Goal: Check status: Check status

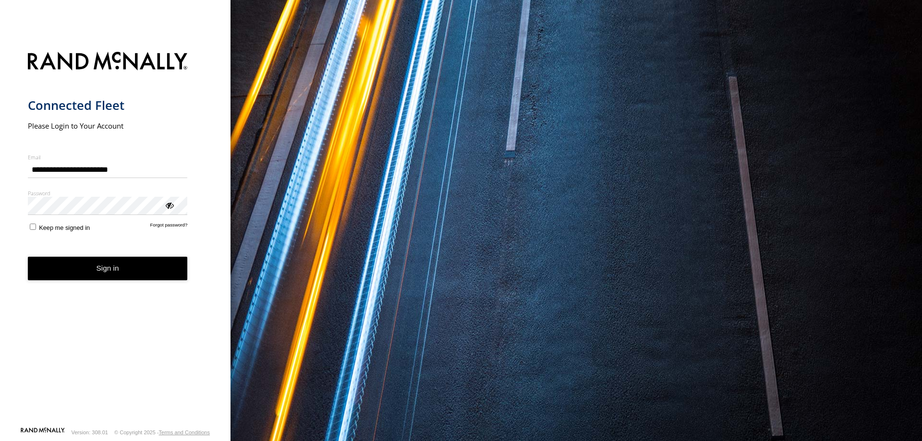
type input "**********"
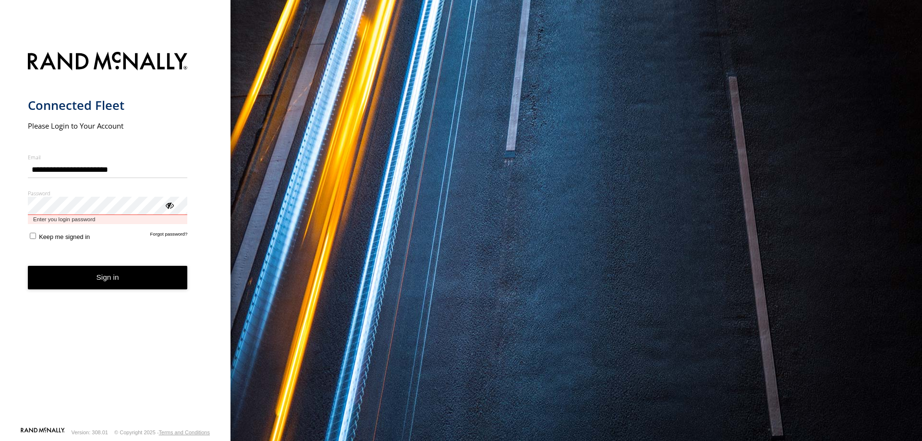
click at [28, 266] on button "Sign in" at bounding box center [108, 278] width 160 height 24
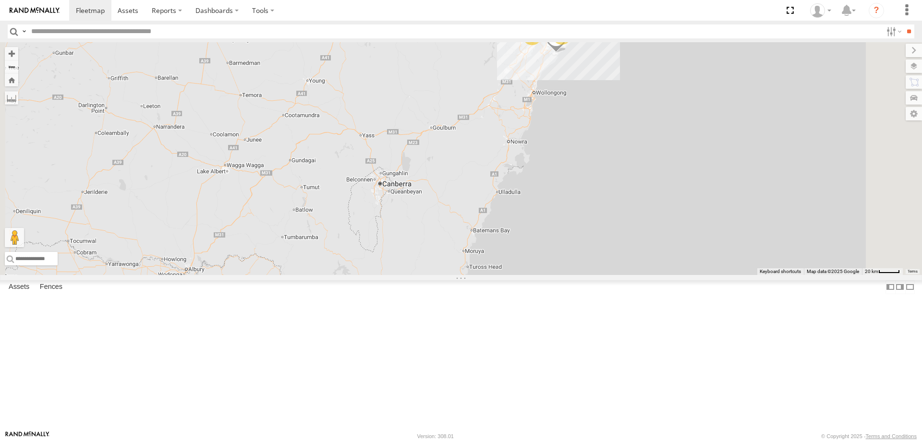
click at [0, 0] on div "23QMC [PERSON_NAME]" at bounding box center [0, 0] width 0 height 0
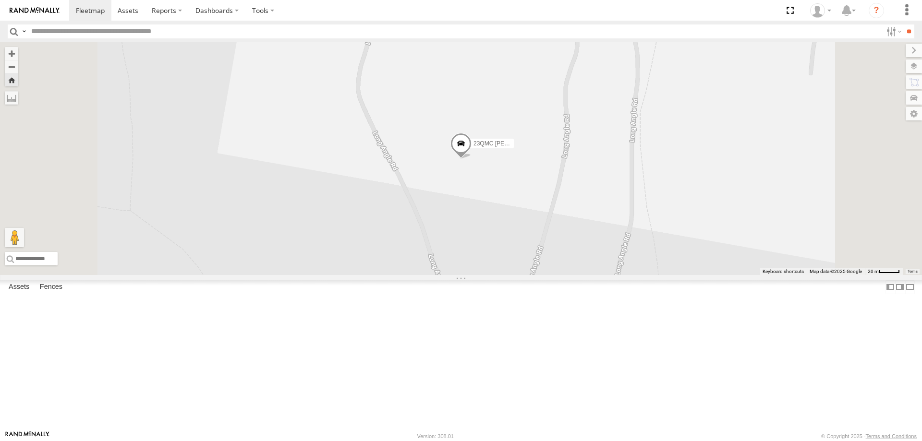
scroll to position [576, 0]
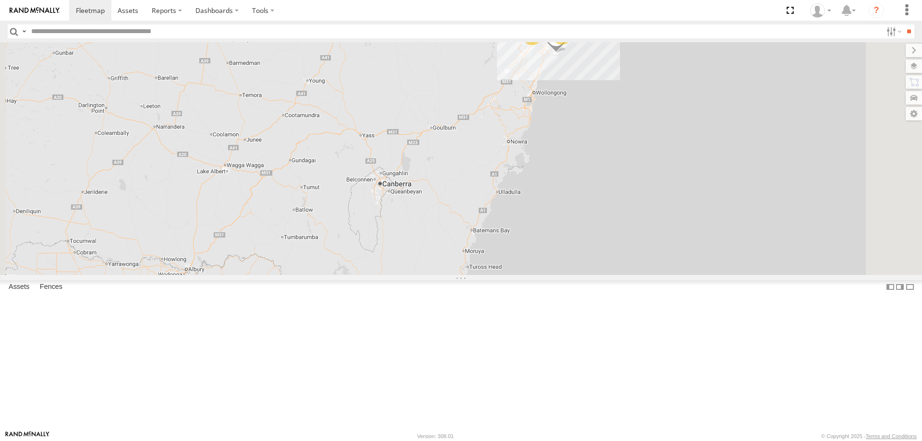
click at [69, 35] on input "text" at bounding box center [454, 31] width 855 height 14
click at [84, 12] on span at bounding box center [90, 10] width 29 height 9
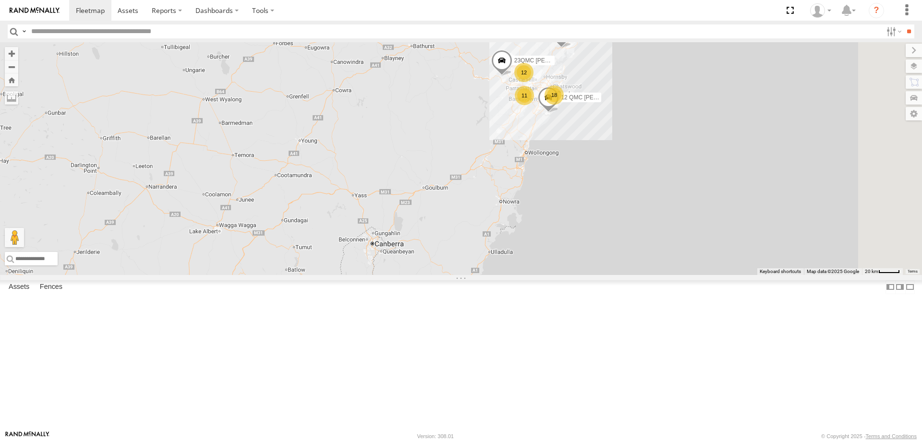
drag, startPoint x: 708, startPoint y: 163, endPoint x: 697, endPoint y: 250, distance: 87.6
click at [697, 250] on div "18 11 12 QMC Jack Hook 12 31 QMC Torell 23QMC Paul 27QMC" at bounding box center [461, 158] width 922 height 233
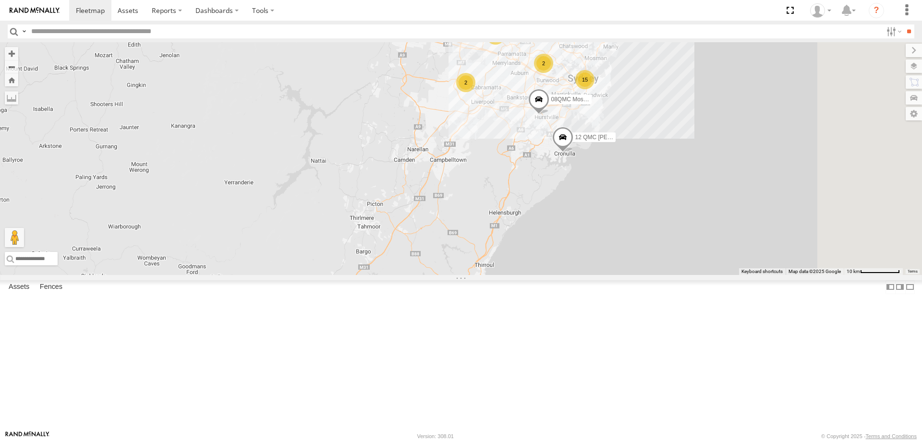
drag, startPoint x: 694, startPoint y: 197, endPoint x: 576, endPoint y: 220, distance: 120.8
click at [576, 222] on div "12 QMC Jack Hook 31 QMC Torell 23QMC Paul 27QMC 08QMC Mostafa # KS75A 15 2 18 2…" at bounding box center [461, 158] width 922 height 233
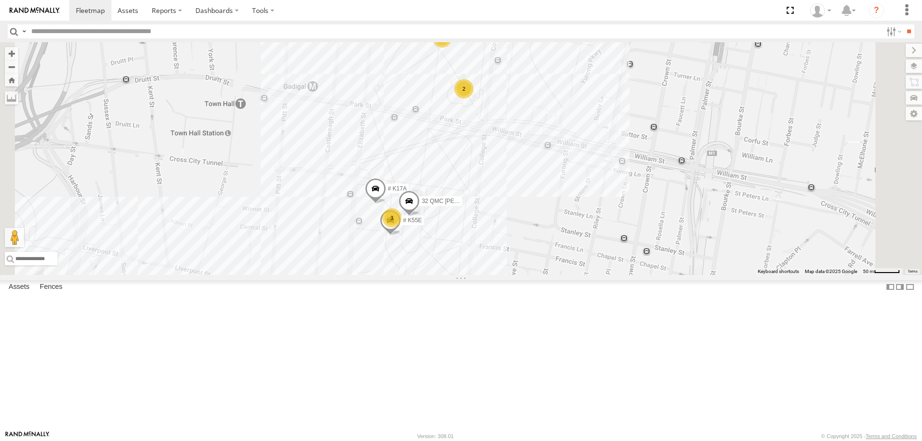
drag, startPoint x: 567, startPoint y: 257, endPoint x: 562, endPoint y: 201, distance: 56.4
click at [563, 179] on div "12 QMC Jack Hook 31 QMC Torell 23QMC Paul 27QMC 08QMC Mostafa # KS75A Ultimo Ub…" at bounding box center [461, 158] width 922 height 233
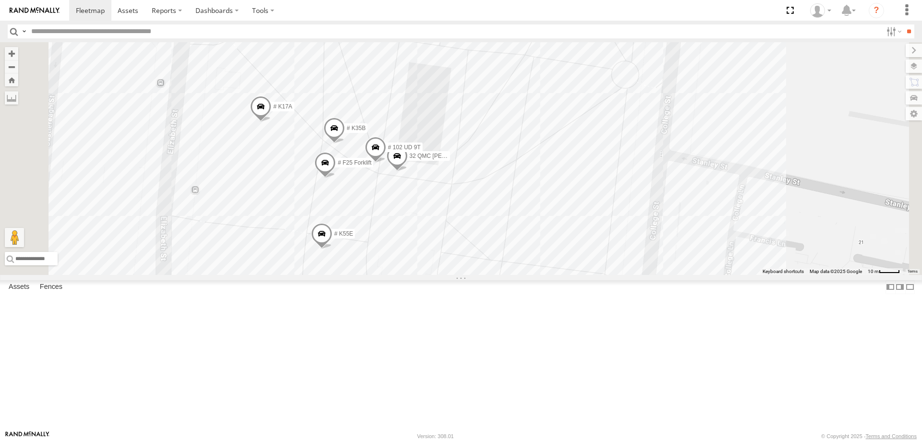
drag, startPoint x: 510, startPoint y: 241, endPoint x: 564, endPoint y: 168, distance: 90.7
click at [564, 168] on div "12 QMC Jack Hook 31 QMC Torell 23QMC Paul 27QMC 08QMC Mostafa # KS75A Ultimo Ub…" at bounding box center [461, 158] width 922 height 233
click at [0, 0] on div "23QMC Paul" at bounding box center [0, 0] width 0 height 0
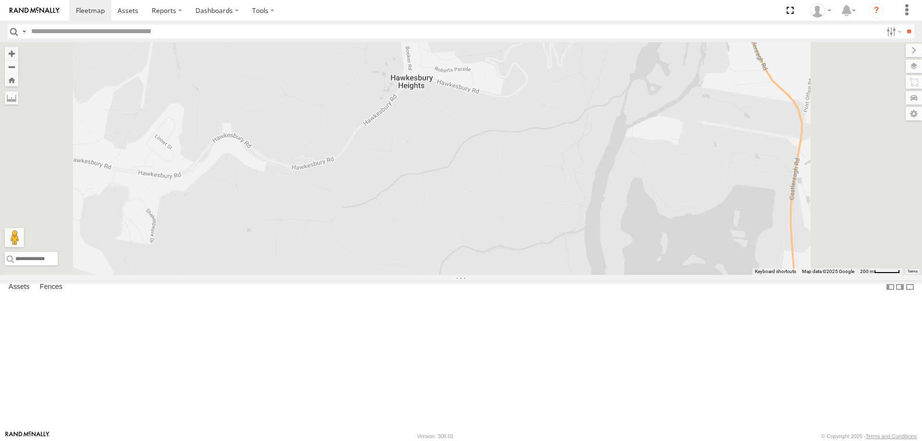
click at [0, 0] on div "14QMC Hamza" at bounding box center [0, 0] width 0 height 0
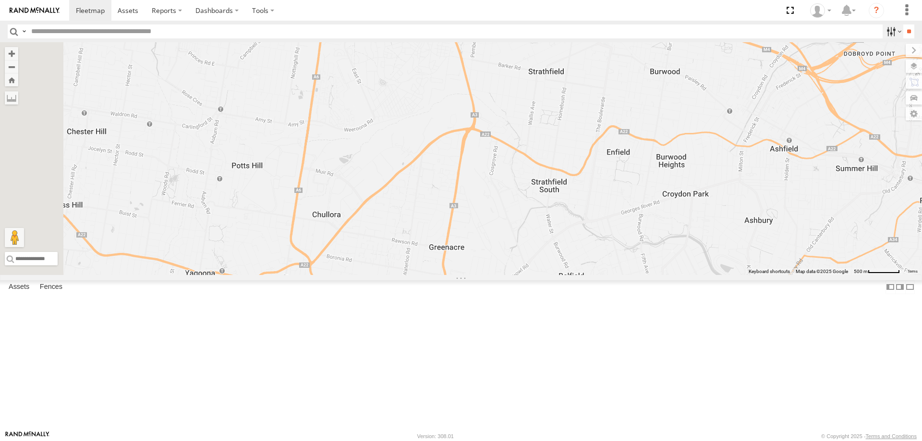
click at [886, 36] on label at bounding box center [893, 31] width 21 height 14
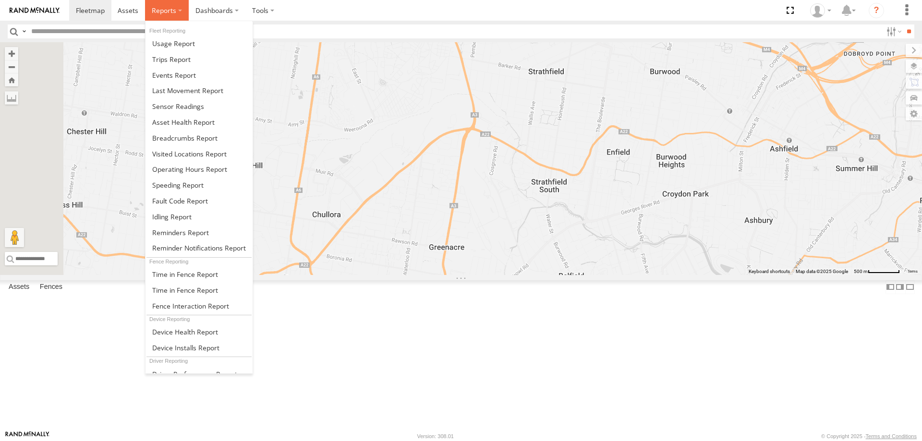
click at [173, 11] on span at bounding box center [164, 10] width 24 height 9
click at [176, 58] on span at bounding box center [171, 59] width 38 height 9
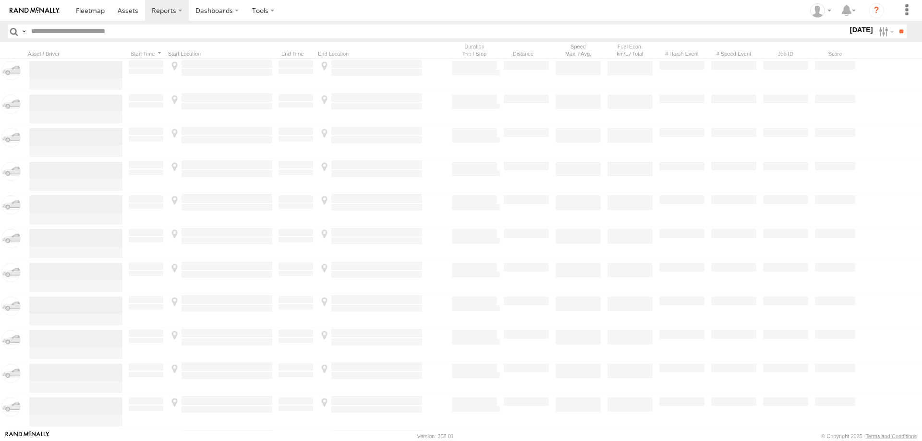
click at [0, 0] on label at bounding box center [0, 0] width 0 height 0
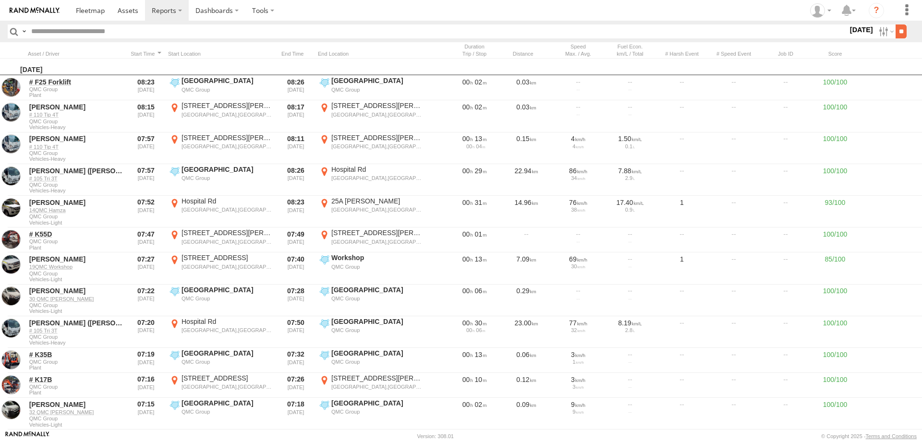
click at [901, 29] on input "**" at bounding box center [900, 31] width 11 height 14
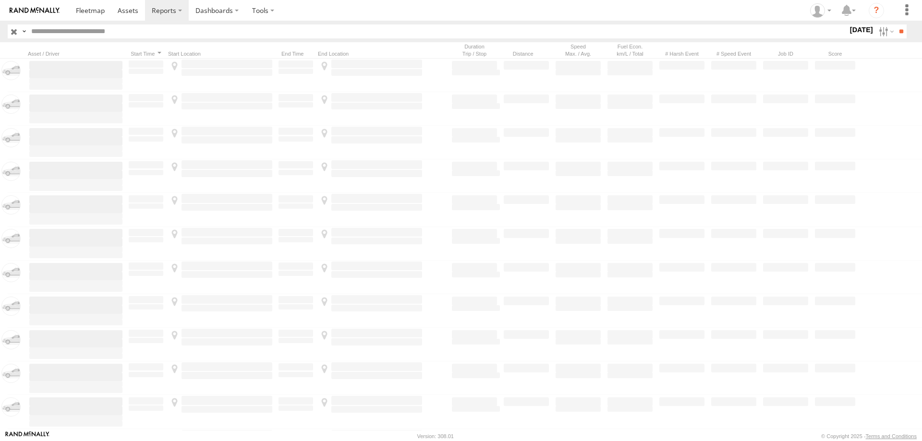
click at [143, 32] on input "text" at bounding box center [437, 31] width 820 height 14
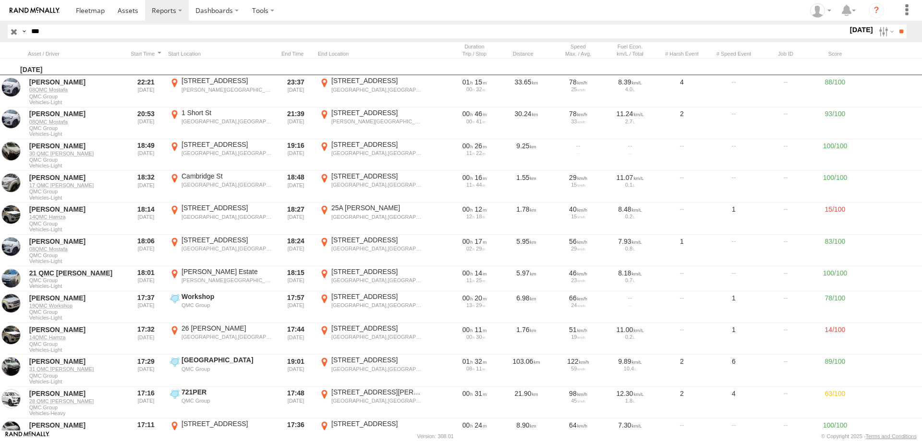
type input "***"
click at [895, 24] on input "**" at bounding box center [900, 31] width 11 height 14
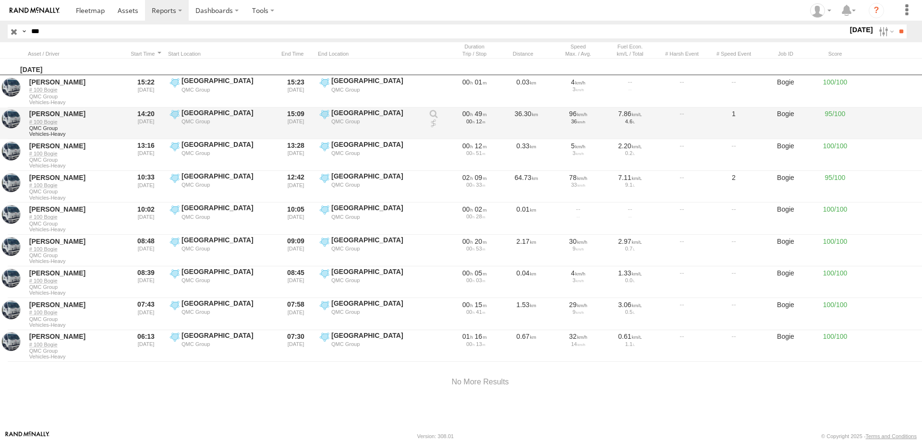
click at [216, 126] on label "Hyde Park QMC Group -33.87525 151.21075" at bounding box center [221, 124] width 106 height 30
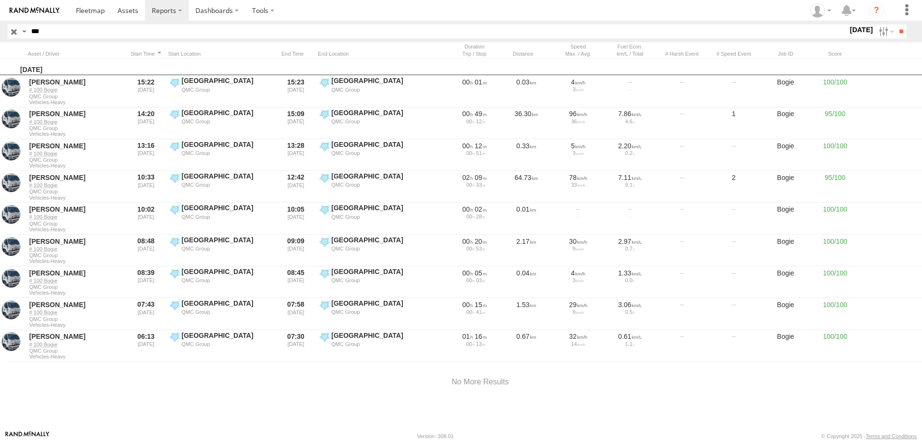
click at [0, 0] on label "×" at bounding box center [0, 0] width 0 height 0
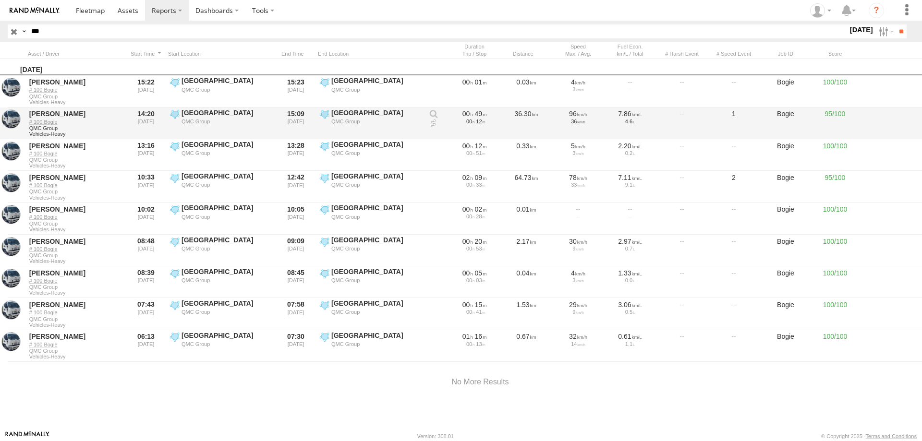
click at [325, 117] on label "Seven hills depot QMC Group -33.76902 150.95586" at bounding box center [371, 124] width 106 height 30
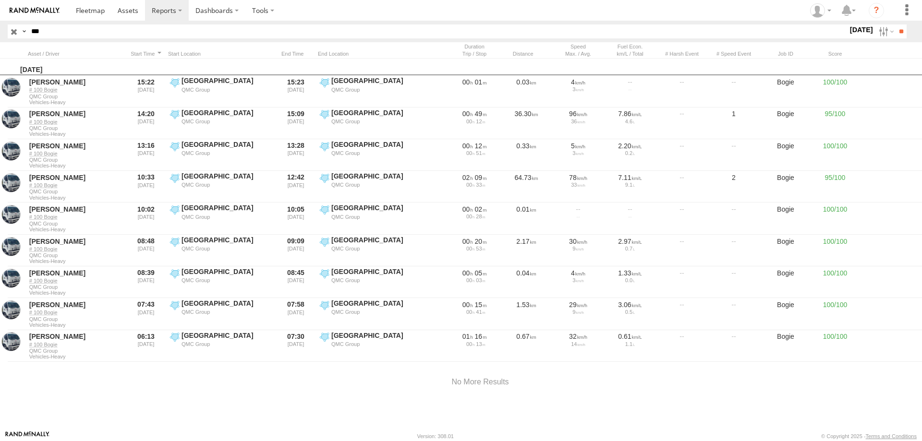
click at [0, 0] on label "×" at bounding box center [0, 0] width 0 height 0
click at [877, 33] on label at bounding box center [885, 31] width 21 height 14
click at [898, 29] on input "**" at bounding box center [900, 31] width 11 height 14
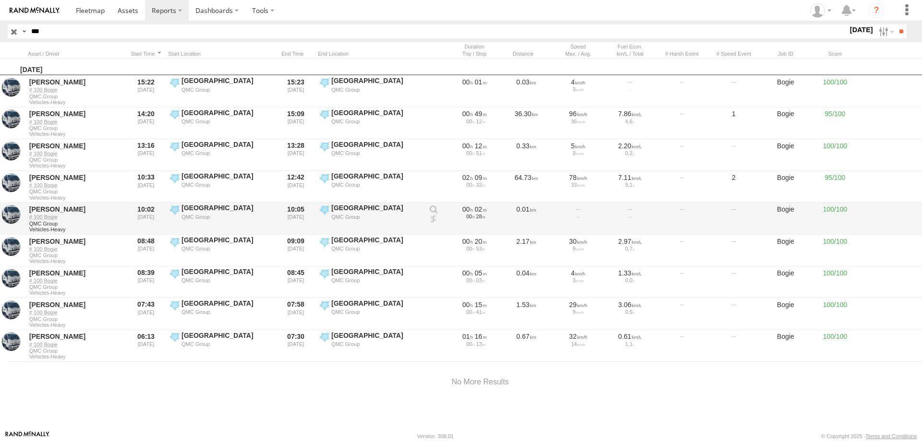
click at [208, 216] on div "QMC Group" at bounding box center [226, 217] width 91 height 7
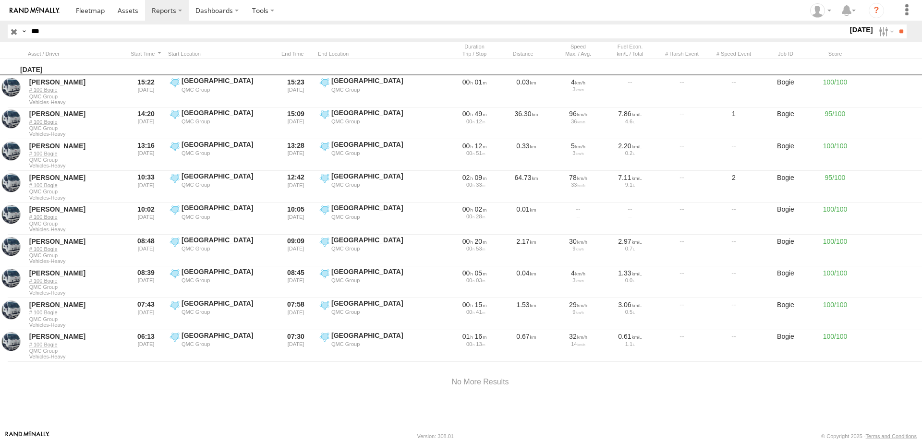
click at [0, 0] on label "×" at bounding box center [0, 0] width 0 height 0
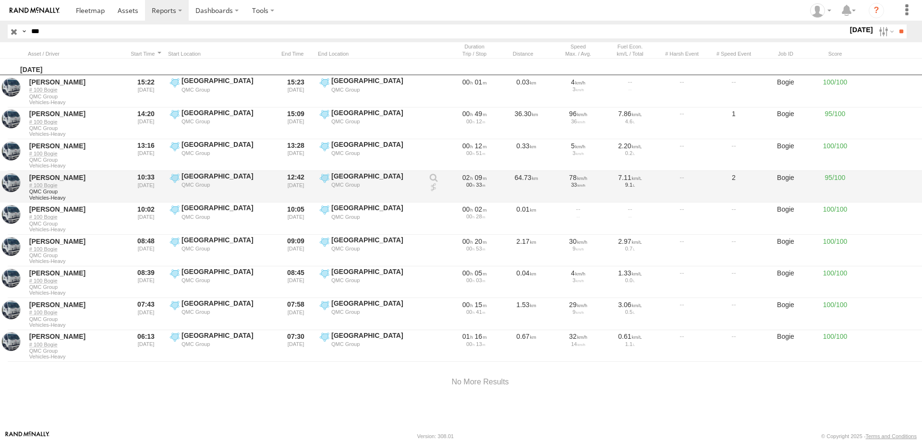
click at [196, 185] on div "QMC Group" at bounding box center [226, 184] width 91 height 7
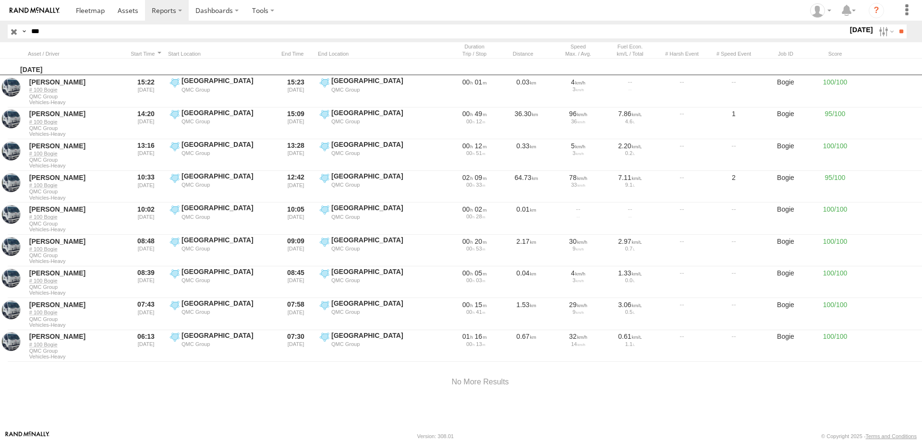
click at [0, 0] on label at bounding box center [0, 0] width 0 height 0
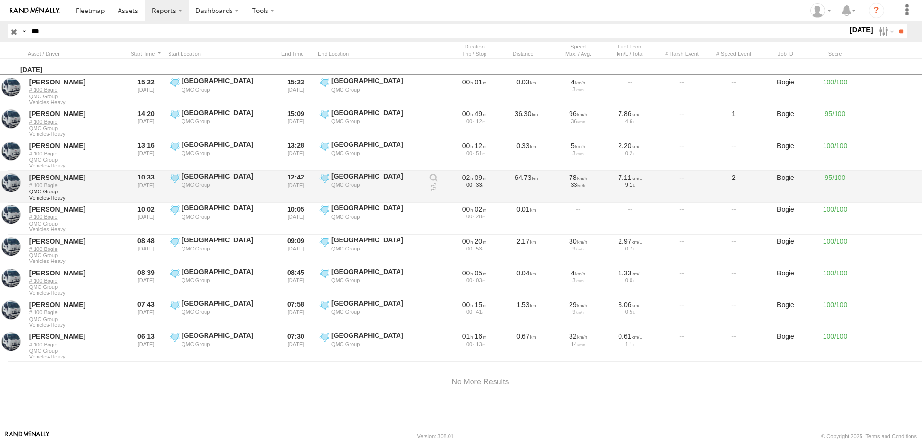
click at [322, 190] on label "Hyde Park QMC Group -33.87617 151.21174" at bounding box center [371, 187] width 106 height 30
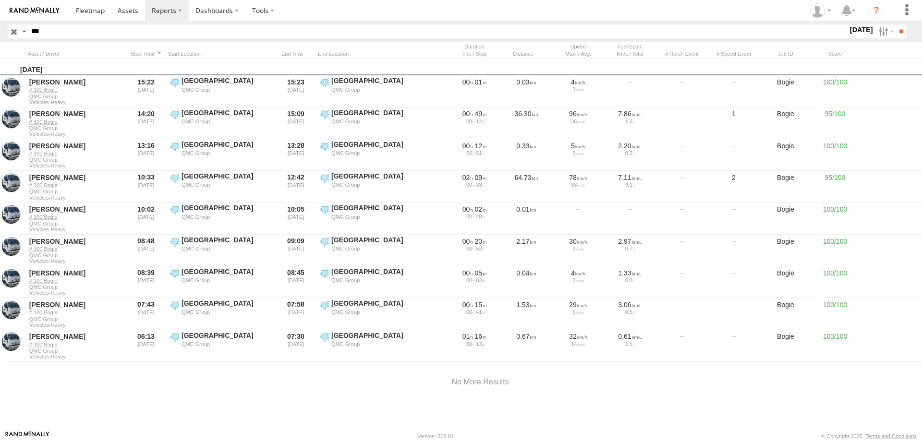
click at [0, 0] on label at bounding box center [0, 0] width 0 height 0
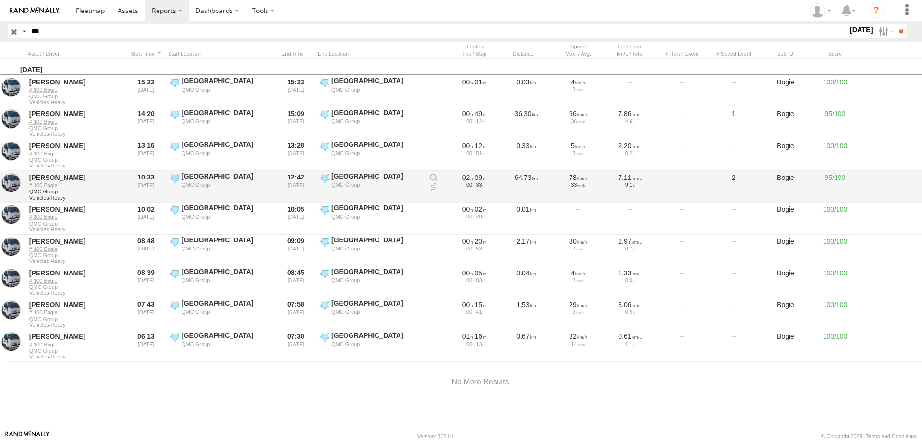
click at [327, 177] on label "Hyde Park QMC Group -33.87617 151.21174" at bounding box center [371, 187] width 106 height 30
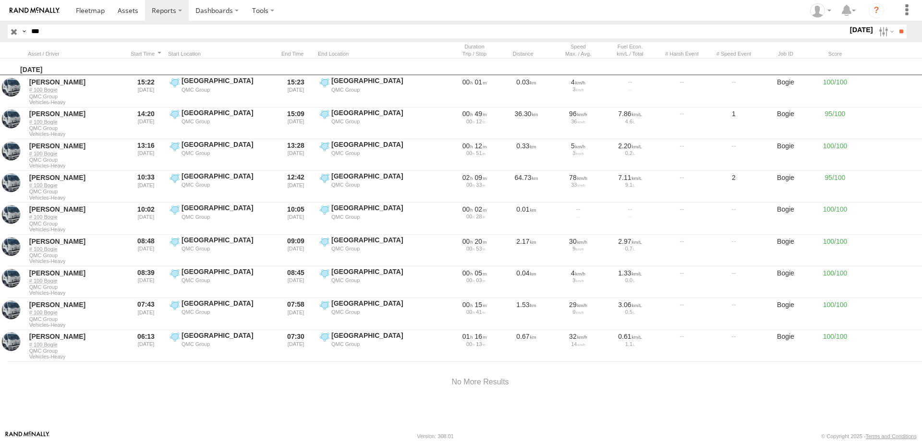
click at [0, 0] on label at bounding box center [0, 0] width 0 height 0
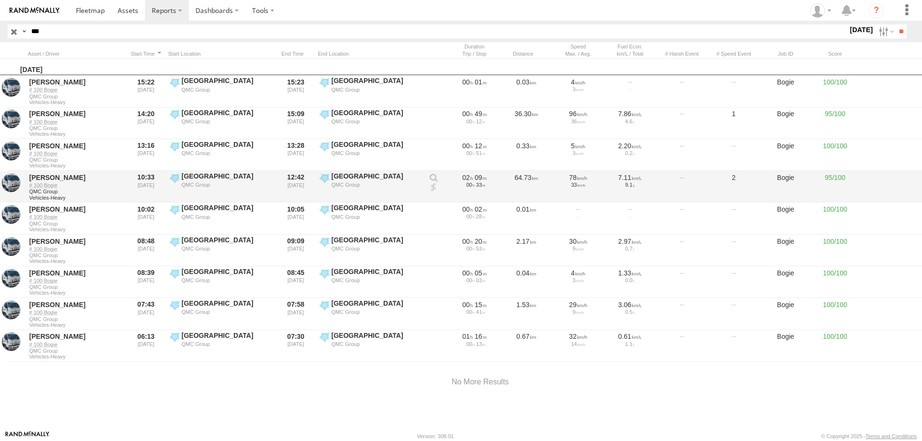
click at [173, 180] on label "Hyde Park QMC Group -33.87536 151.21077" at bounding box center [221, 187] width 106 height 30
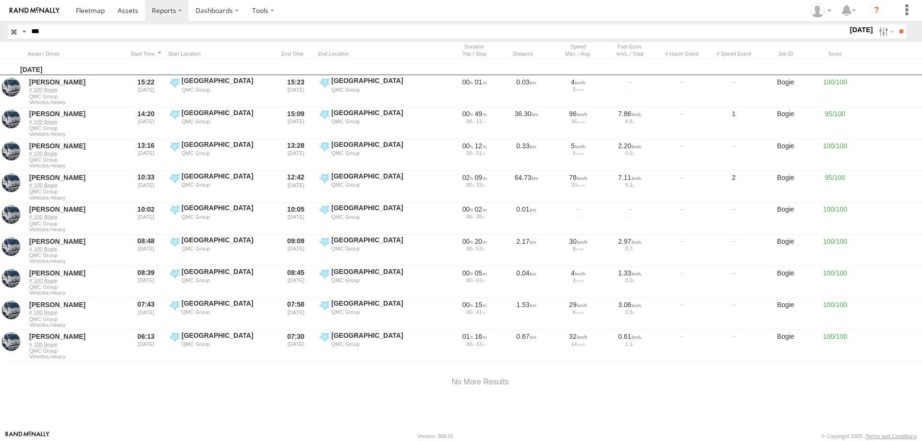
click at [0, 0] on label "×" at bounding box center [0, 0] width 0 height 0
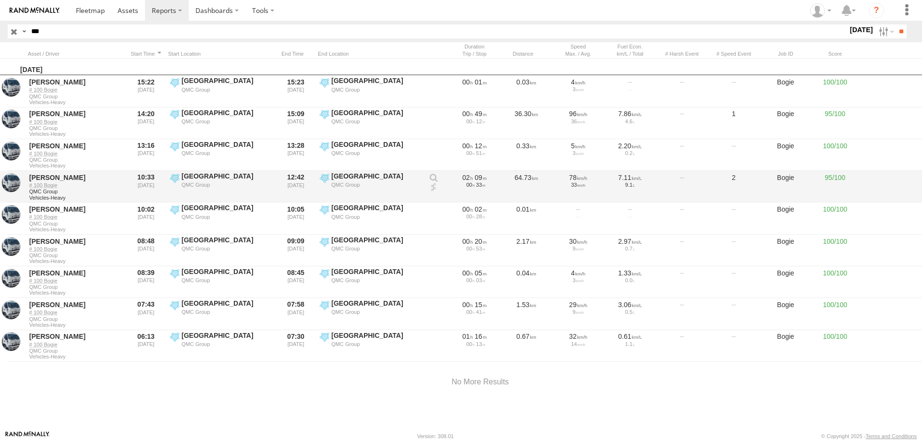
click at [433, 185] on link at bounding box center [434, 188] width 10 height 10
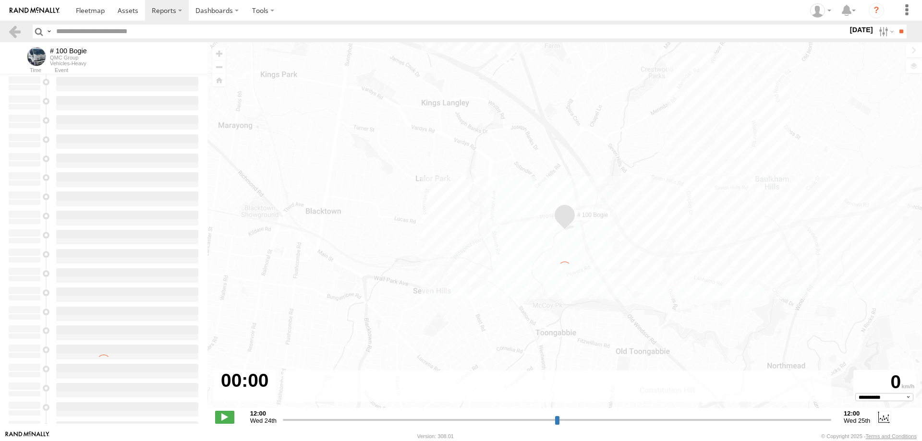
type input "**********"
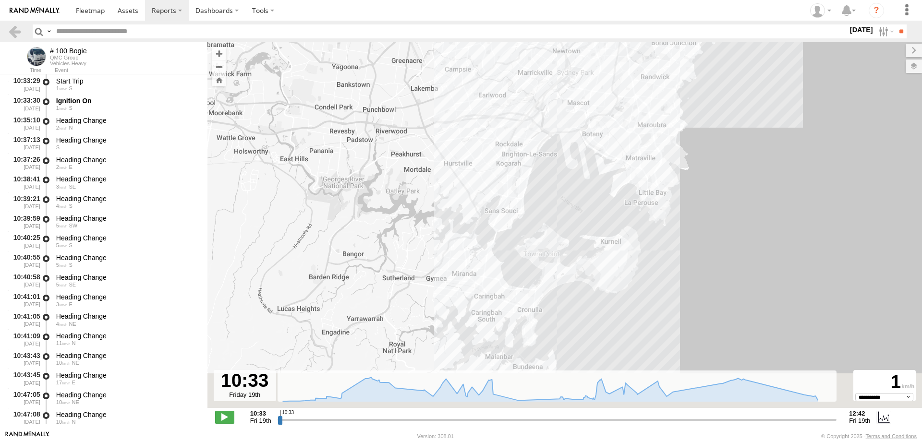
drag, startPoint x: 572, startPoint y: 269, endPoint x: 565, endPoint y: 212, distance: 57.6
click at [568, 206] on div "# 100 Bogie 12:42 Fri" at bounding box center [564, 230] width 714 height 376
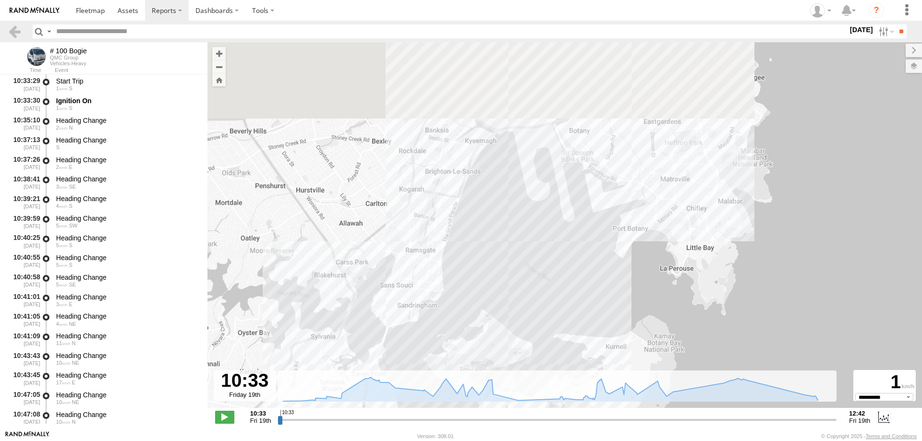
drag, startPoint x: 599, startPoint y: 118, endPoint x: 532, endPoint y: 266, distance: 163.3
click at [534, 282] on div "# 100 Bogie 12:42 Fri" at bounding box center [564, 230] width 714 height 376
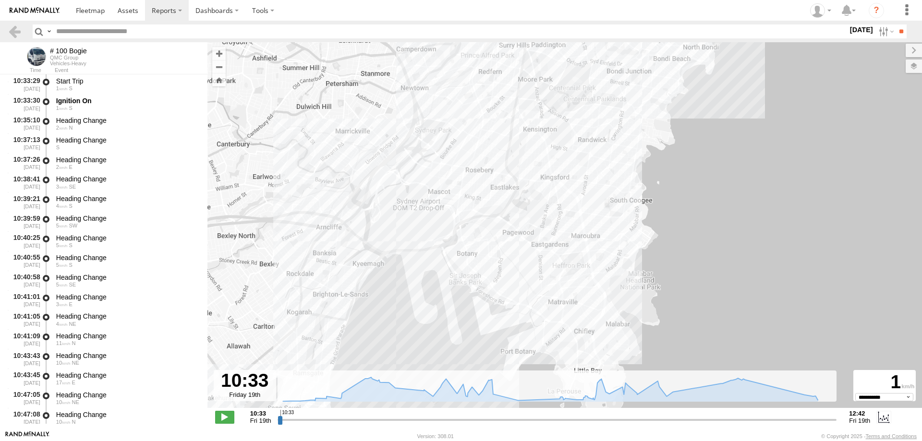
drag, startPoint x: 599, startPoint y: 141, endPoint x: 483, endPoint y: 256, distance: 164.0
click at [482, 270] on div "# 100 Bogie 12:42 Fri" at bounding box center [564, 230] width 714 height 376
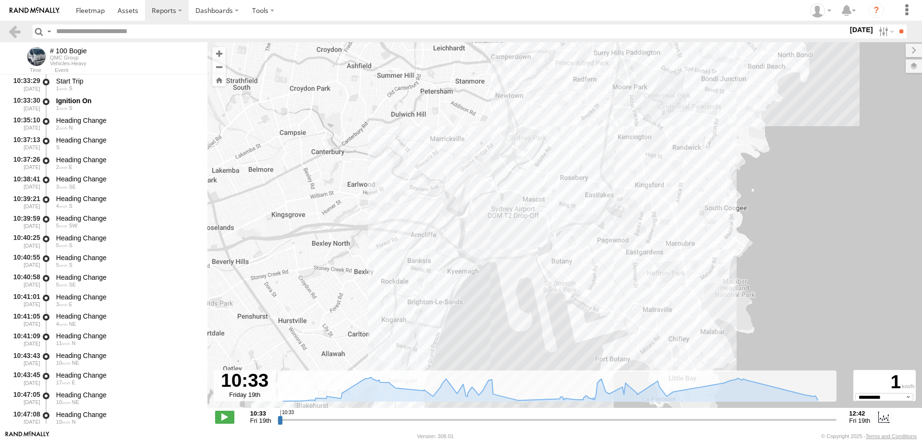
drag, startPoint x: 542, startPoint y: 127, endPoint x: 644, endPoint y: 128, distance: 101.8
click at [644, 128] on div "# 100 Bogie 12:42 Fri" at bounding box center [564, 230] width 714 height 376
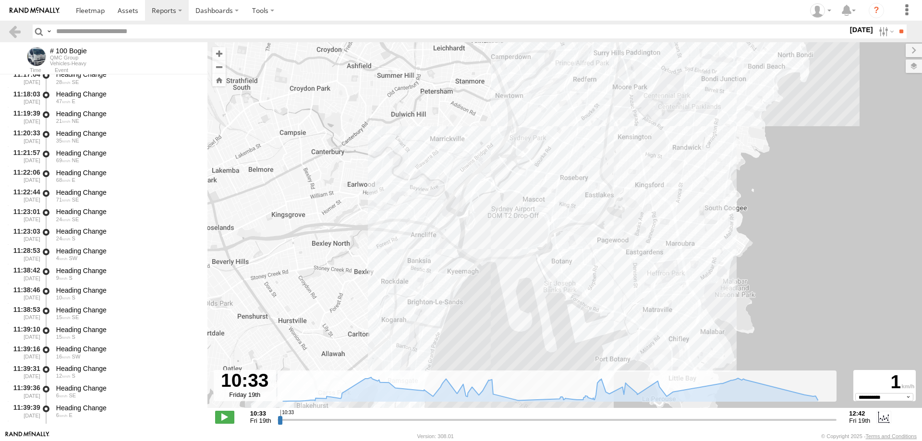
scroll to position [960, 0]
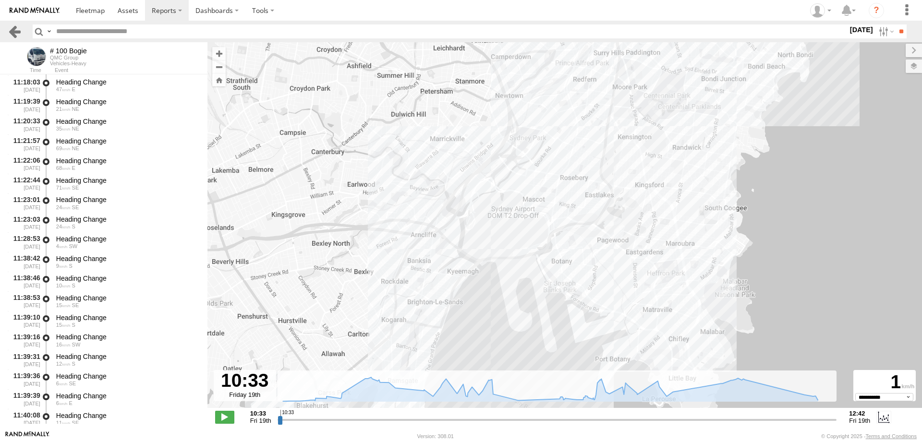
click at [18, 34] on link at bounding box center [15, 31] width 14 height 14
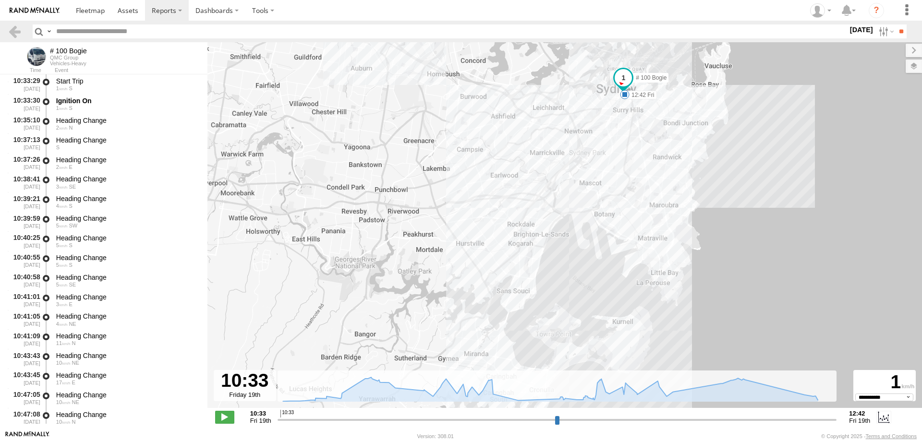
select select "**********"
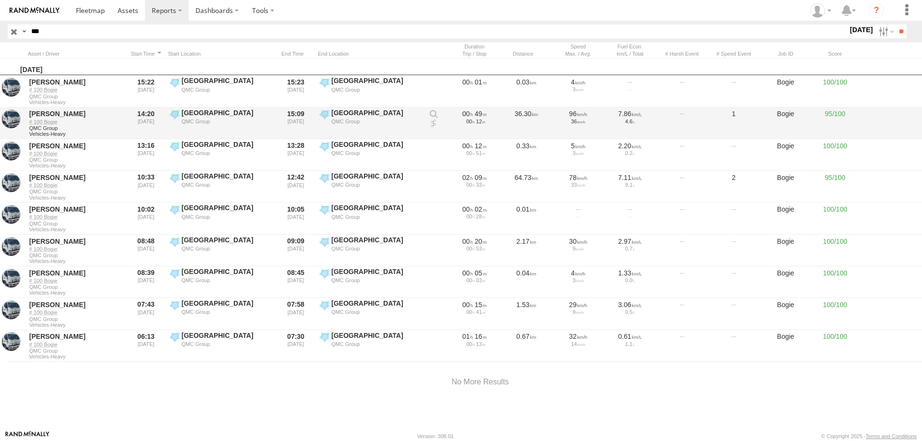
click at [433, 124] on link at bounding box center [434, 124] width 10 height 10
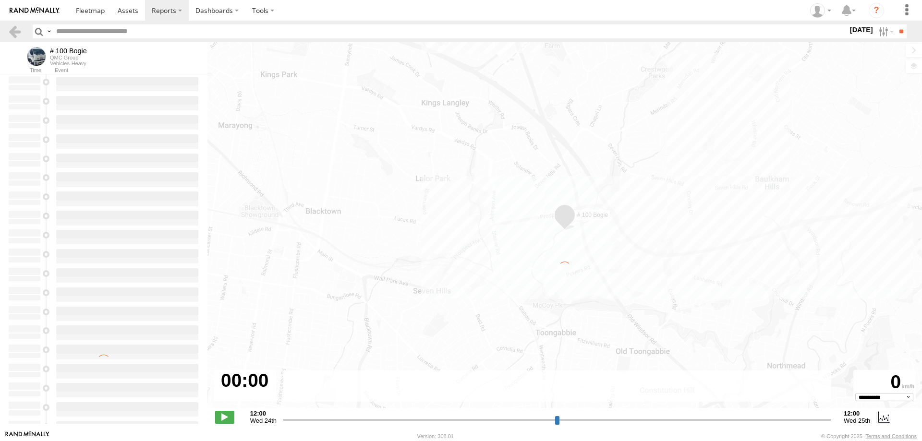
type input "**********"
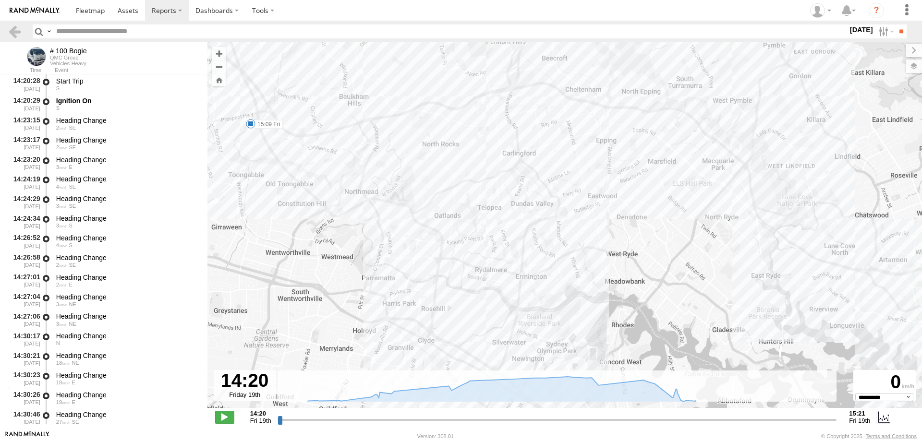
drag, startPoint x: 739, startPoint y: 206, endPoint x: 453, endPoint y: 158, distance: 290.7
click at [453, 158] on div "# 100 Bogie 15:09 Fri" at bounding box center [564, 230] width 714 height 376
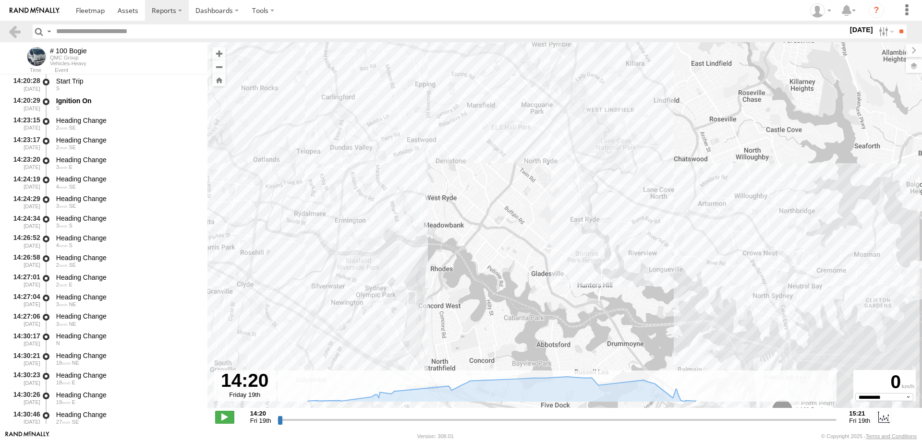
drag, startPoint x: 425, startPoint y: 268, endPoint x: 677, endPoint y: 255, distance: 251.5
click at [677, 255] on div "# 100 Bogie 15:09 Fri" at bounding box center [564, 230] width 714 height 376
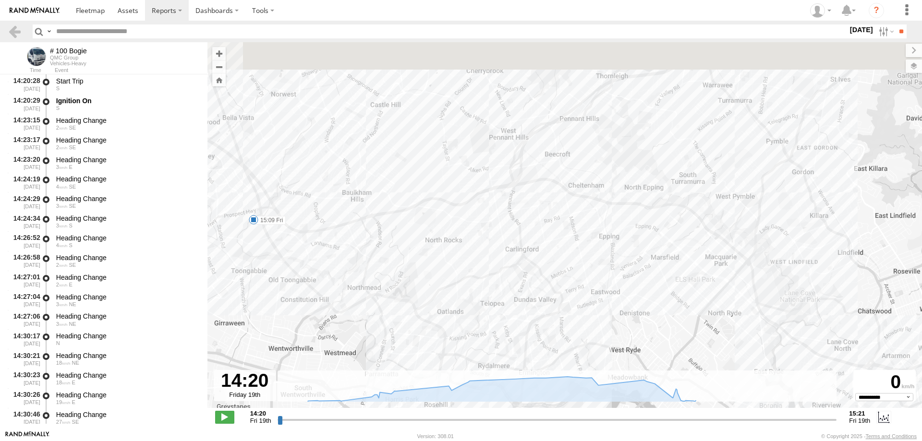
drag, startPoint x: 456, startPoint y: 151, endPoint x: 604, endPoint y: 309, distance: 216.1
click at [604, 309] on div "# 100 Bogie 15:09 Fri" at bounding box center [564, 230] width 714 height 376
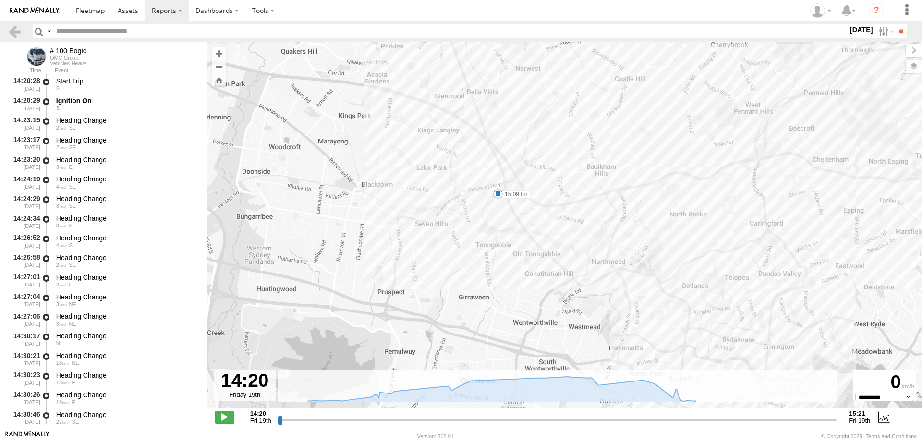
drag, startPoint x: 420, startPoint y: 264, endPoint x: 665, endPoint y: 238, distance: 246.7
click at [665, 238] on div "# 100 Bogie 15:09 Fri" at bounding box center [564, 230] width 714 height 376
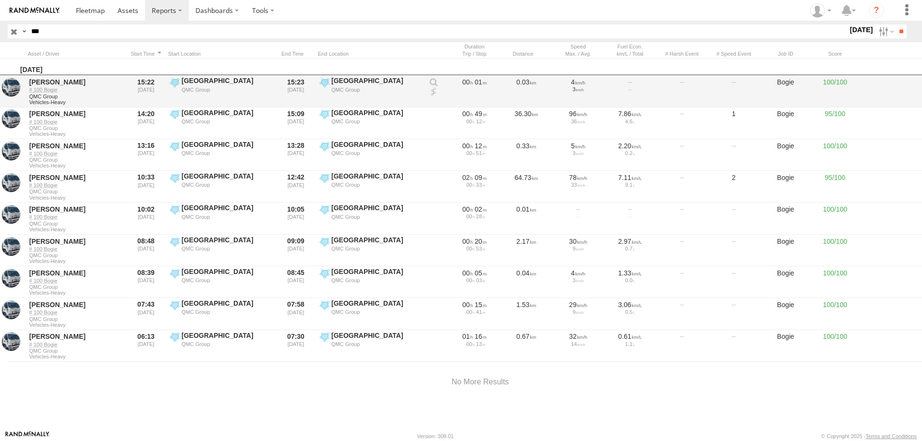
click at [433, 93] on link at bounding box center [434, 92] width 10 height 10
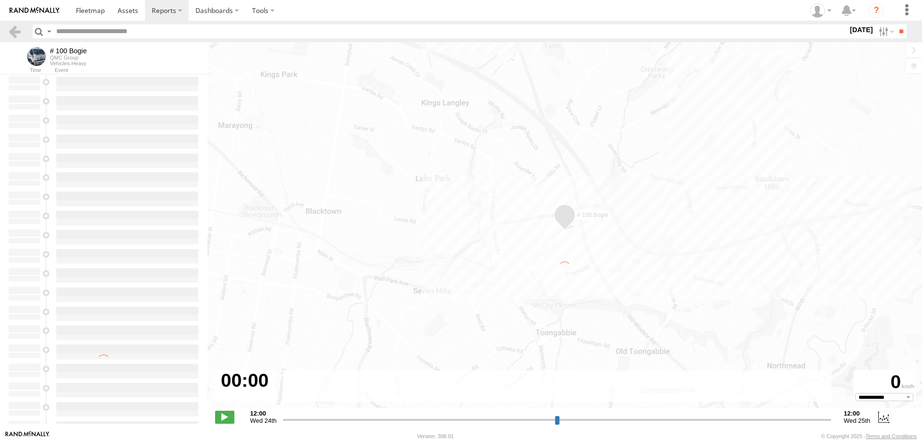
type input "**********"
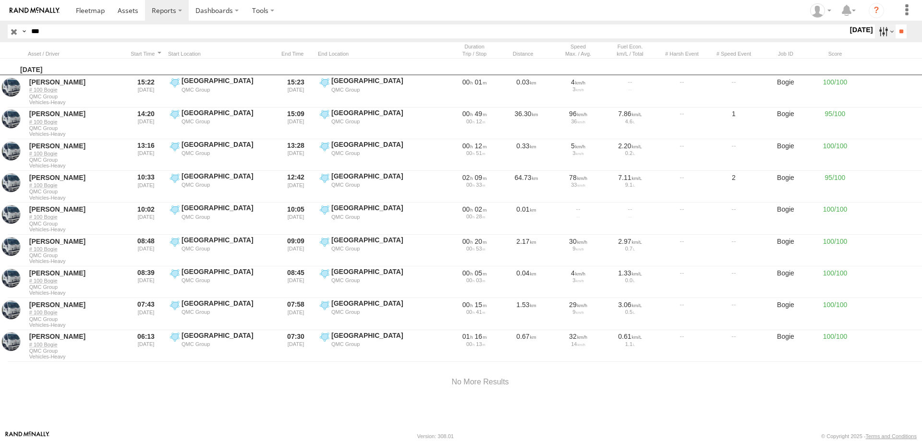
click at [883, 35] on label at bounding box center [885, 31] width 21 height 14
click at [0, 0] on label at bounding box center [0, 0] width 0 height 0
click at [900, 30] on input "**" at bounding box center [900, 31] width 11 height 14
